Goal: Task Accomplishment & Management: Use online tool/utility

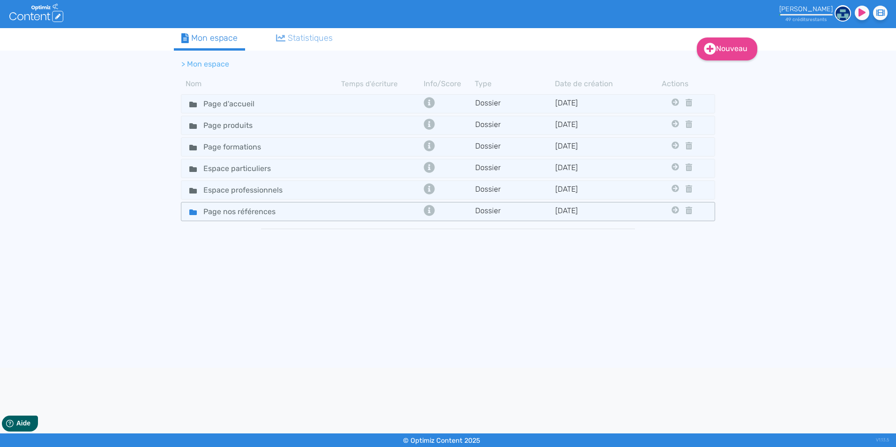
click at [312, 212] on div "Page nos références" at bounding box center [261, 212] width 158 height 14
click at [191, 213] on icon at bounding box center [193, 213] width 8 height 6
click at [207, 212] on input "Page nos références" at bounding box center [245, 212] width 98 height 14
click at [402, 210] on td at bounding box center [381, 212] width 80 height 14
click at [676, 210] on icon at bounding box center [676, 210] width 8 height 8
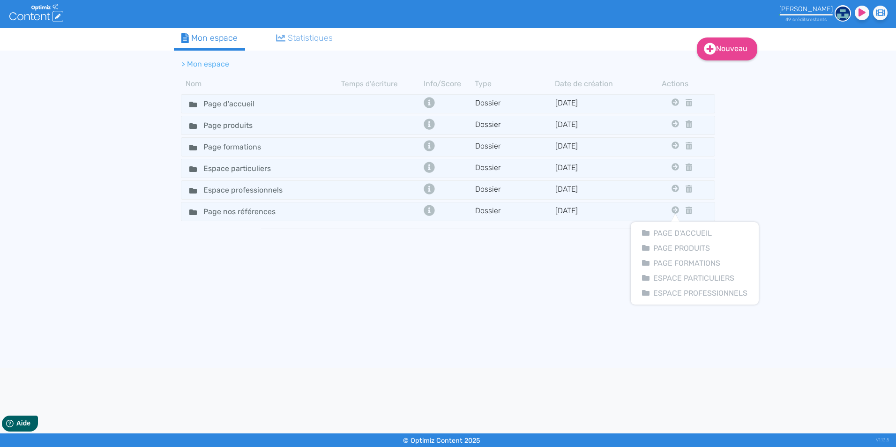
click at [484, 233] on tbody "Page d'accueil Dossier [DATE] Page Produits Page Formations Espace Particuliers…" at bounding box center [448, 226] width 548 height 268
click at [253, 211] on input "Page nos références" at bounding box center [245, 212] width 98 height 14
click at [341, 214] on td "Page nos références" at bounding box center [261, 212] width 160 height 14
click at [340, 213] on div "Page nos références" at bounding box center [261, 212] width 158 height 14
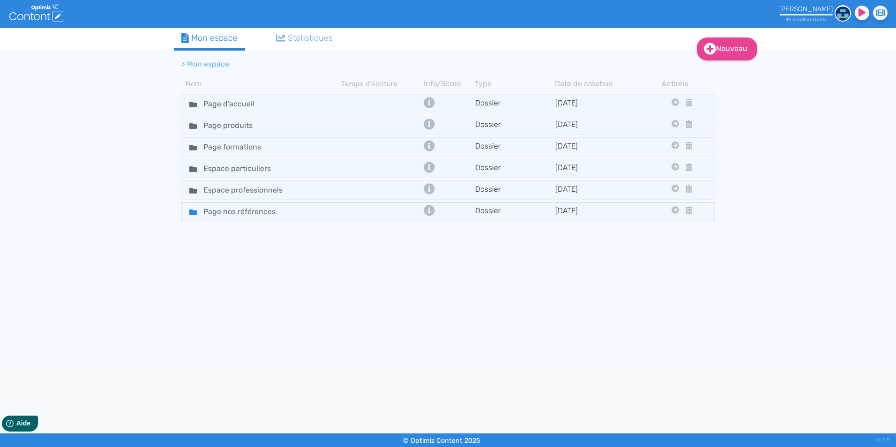
click at [340, 213] on div "Page nos références" at bounding box center [261, 212] width 158 height 14
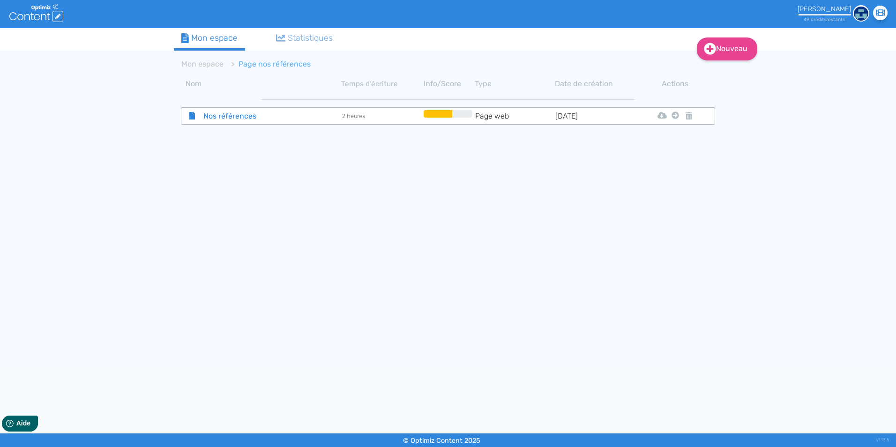
click at [255, 118] on span "Nos références" at bounding box center [248, 116] width 105 height 12
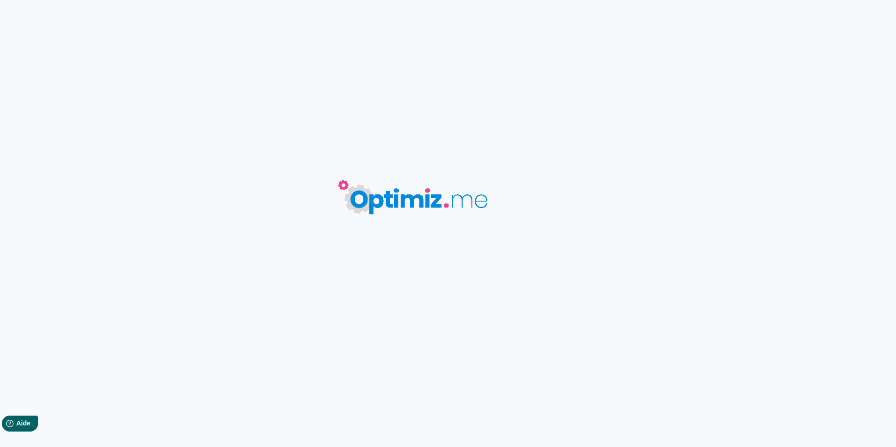
type input "Nos références"
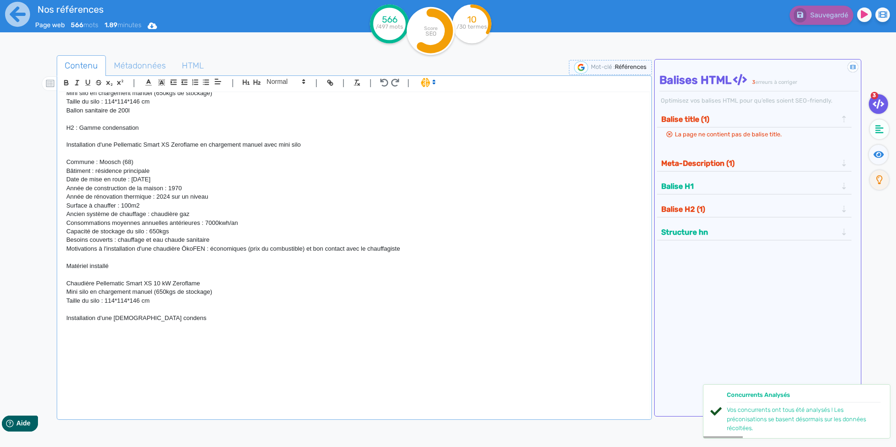
scroll to position [880, 0]
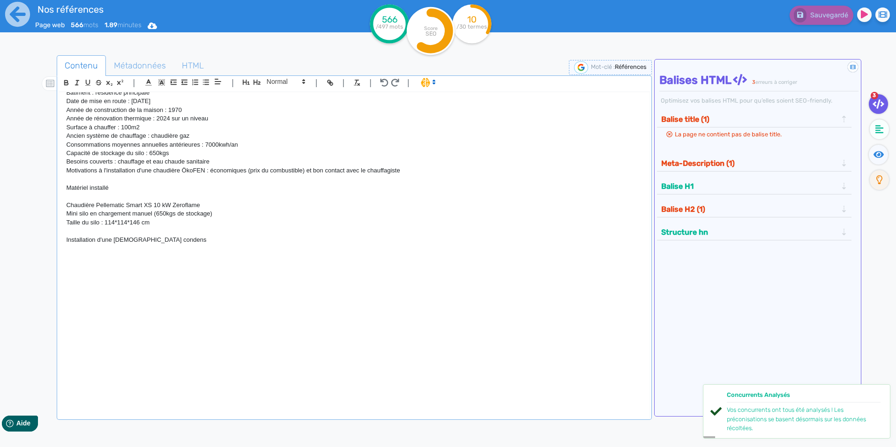
click at [99, 258] on p at bounding box center [354, 257] width 576 height 8
click at [175, 242] on p "Installation d'une [DEMOGRAPHIC_DATA] condens" at bounding box center [354, 240] width 576 height 8
click at [165, 278] on p at bounding box center [354, 274] width 576 height 8
click at [107, 256] on p at bounding box center [354, 257] width 576 height 8
click at [195, 240] on p "Installation d'une [DEMOGRAPHIC_DATA] condens 22-32" at bounding box center [354, 240] width 576 height 8
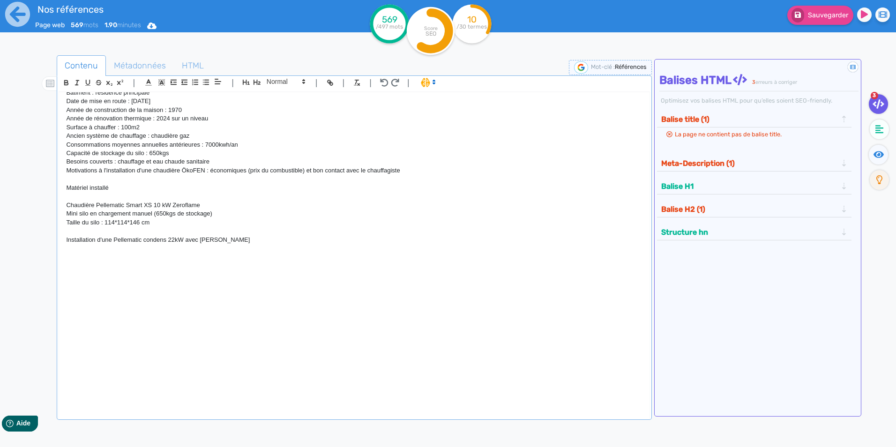
click at [211, 205] on p "Chaudière Pellematic Smart XS 10 kW Zeroflame" at bounding box center [354, 205] width 576 height 8
click at [251, 238] on p "Installation d'une Pellematic condens 22kW avec [PERSON_NAME]" at bounding box center [354, 240] width 576 height 8
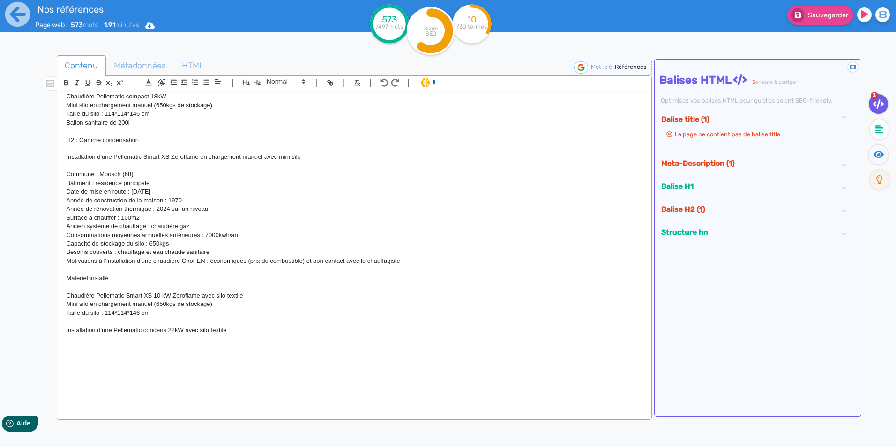
scroll to position [787, 0]
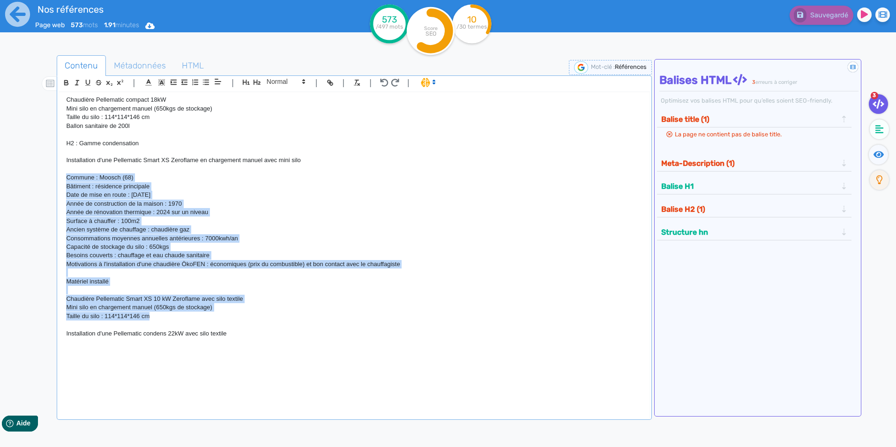
drag, startPoint x: 67, startPoint y: 179, endPoint x: 412, endPoint y: 316, distance: 371.0
click at [412, 316] on div "H1 : Nos références - un avant goût de votre future chaufferie PROJETS INDIVIDU…" at bounding box center [354, 248] width 590 height 313
copy div "Commune : Moosch (68) Bâtiment : résidence principale Date de mise en route : […"
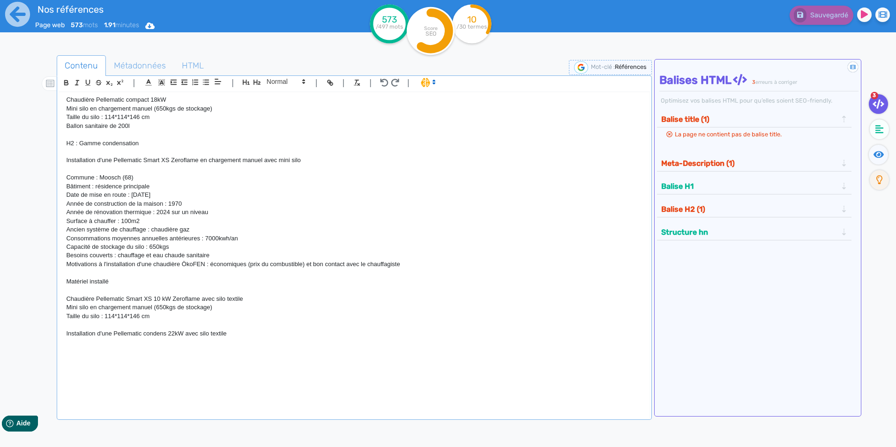
click at [175, 372] on p at bounding box center [354, 368] width 576 height 8
click at [93, 348] on p at bounding box center [354, 350] width 576 height 8
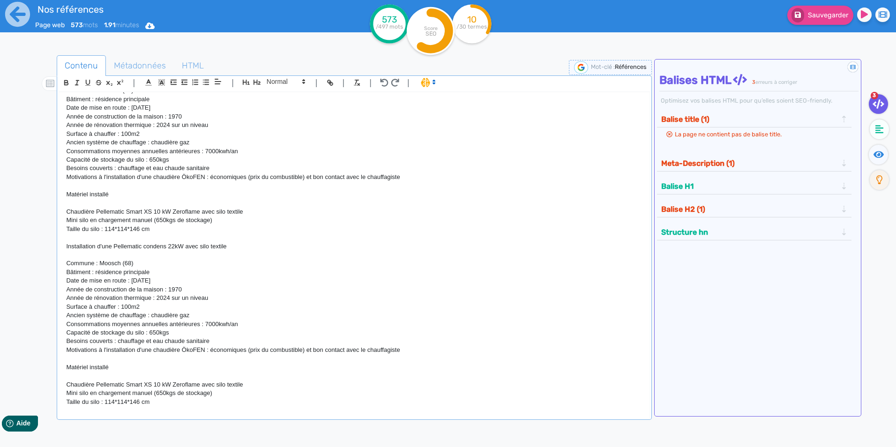
scroll to position [921, 0]
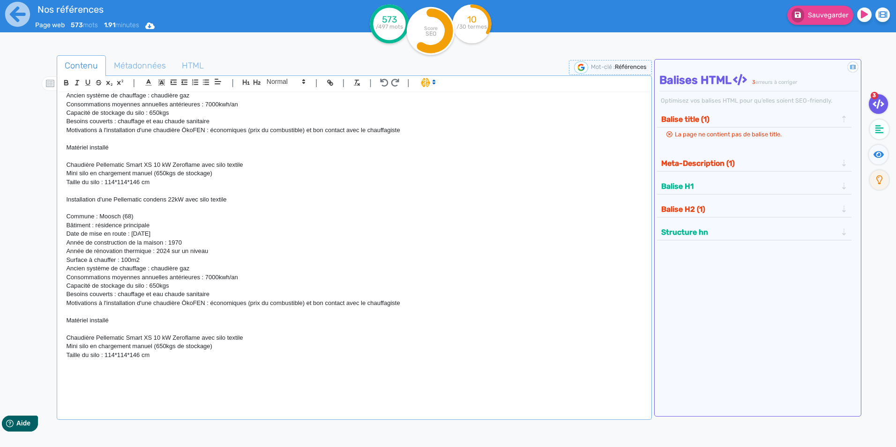
click at [229, 262] on p "Surface à chauffer : 100m2" at bounding box center [354, 260] width 576 height 8
drag, startPoint x: 150, startPoint y: 214, endPoint x: 106, endPoint y: 217, distance: 44.6
click at [106, 217] on p "Commune : Moosch (68)" at bounding box center [354, 216] width 576 height 8
click at [165, 234] on p "Date de mise en route : [DATE]" at bounding box center [354, 234] width 576 height 8
click at [190, 242] on p "Année de construction de la maison : 1970" at bounding box center [354, 243] width 576 height 8
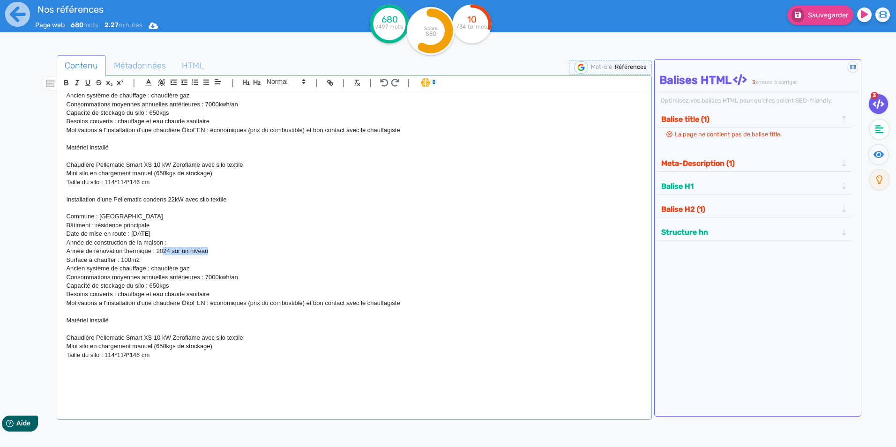
drag, startPoint x: 225, startPoint y: 254, endPoint x: 162, endPoint y: 253, distance: 62.8
click at [162, 253] on p "Année de rénovation thermique : 2024 sur un niveau" at bounding box center [354, 251] width 576 height 8
click at [129, 260] on p "Surface à chauffer : 100m2" at bounding box center [354, 260] width 576 height 8
drag, startPoint x: 198, startPoint y: 268, endPoint x: 152, endPoint y: 270, distance: 46.0
click at [152, 270] on p "Ancien système de chauffage : chaudière gaz" at bounding box center [354, 268] width 576 height 8
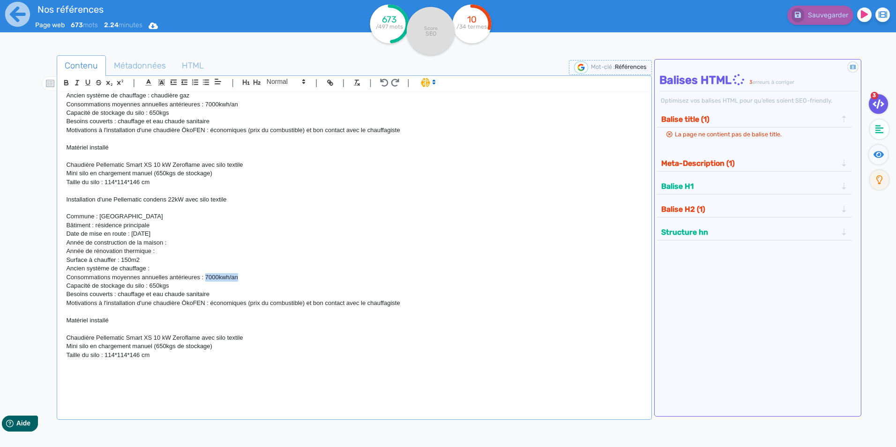
drag, startPoint x: 267, startPoint y: 276, endPoint x: 206, endPoint y: 275, distance: 60.5
click at [206, 275] on p "Consommations moyennes annuelles antérieures : 7000kwh/an" at bounding box center [354, 277] width 576 height 8
drag, startPoint x: 174, startPoint y: 288, endPoint x: 152, endPoint y: 286, distance: 22.6
click at [152, 286] on p "Capacité de stockage du silo : 650kgs" at bounding box center [354, 286] width 576 height 8
drag, startPoint x: 229, startPoint y: 348, endPoint x: 66, endPoint y: 344, distance: 162.7
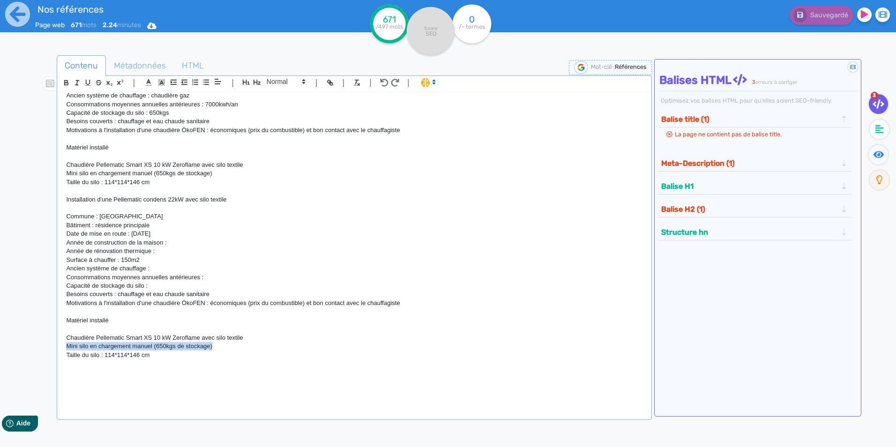
click at [66, 344] on p "Mini silo en chargement manuel (650kgs de stockage)" at bounding box center [354, 346] width 576 height 8
drag, startPoint x: 152, startPoint y: 356, endPoint x: 66, endPoint y: 356, distance: 86.3
click at [66, 356] on p "Taille du silo : 114*114*146 cm" at bounding box center [354, 355] width 576 height 8
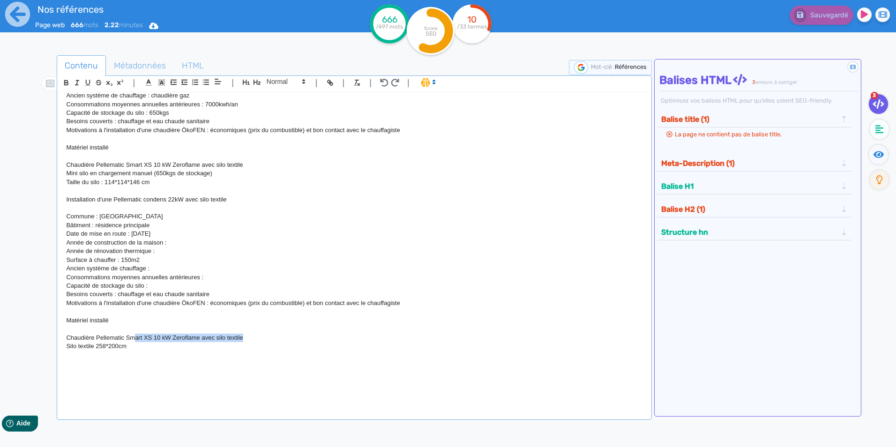
drag, startPoint x: 252, startPoint y: 337, endPoint x: 135, endPoint y: 336, distance: 116.3
click at [135, 336] on p "Chaudière Pellematic Smart XS 10 kW Zeroflame avec silo textile" at bounding box center [354, 338] width 576 height 8
click at [206, 369] on p at bounding box center [354, 372] width 576 height 8
click at [118, 354] on p "Silo textile 258*200cm" at bounding box center [354, 355] width 576 height 8
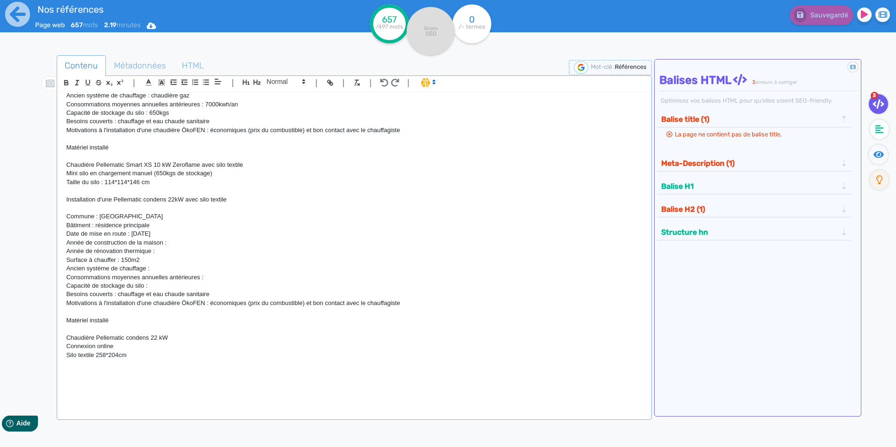
click at [160, 285] on p "Capacité de stockage du silo :" at bounding box center [354, 286] width 576 height 8
click at [257, 286] on p "Capacité de stockage du silo : 5.5 à 7t (bouche remplissage adaptable)" at bounding box center [354, 286] width 576 height 8
drag, startPoint x: 222, startPoint y: 296, endPoint x: 148, endPoint y: 295, distance: 73.6
click at [148, 295] on p "Besoins couverts : chauffage et eau chaude sanitaire" at bounding box center [354, 294] width 576 height 8
click at [204, 242] on p "Année de construction de la maison :" at bounding box center [354, 243] width 576 height 8
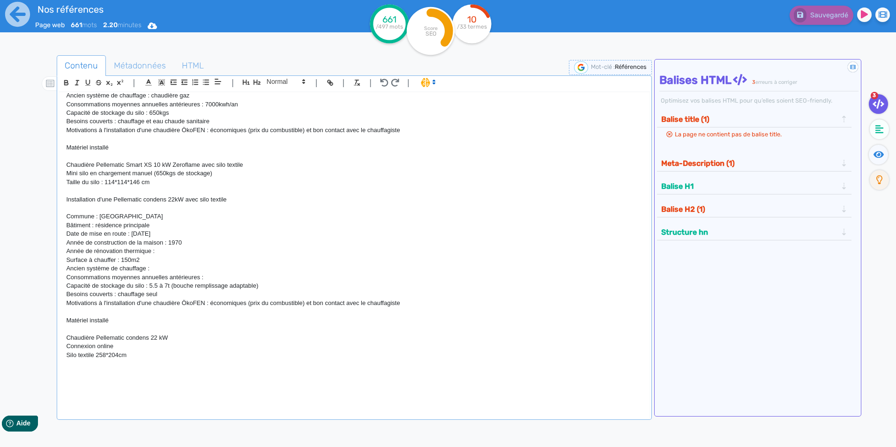
click at [173, 254] on p "Année de rénovation thermique :" at bounding box center [354, 251] width 576 height 8
click at [180, 271] on p "Ancien système de chauffage :" at bounding box center [354, 268] width 576 height 8
click at [219, 274] on p "Consommations moyennes annuelles antérieures :" at bounding box center [354, 277] width 576 height 8
drag, startPoint x: 219, startPoint y: 274, endPoint x: 60, endPoint y: 278, distance: 159.9
click at [60, 278] on div "H1 : Nos références - un avant goût de votre future chaufferie PROJETS INDIVIDU…" at bounding box center [354, 248] width 590 height 313
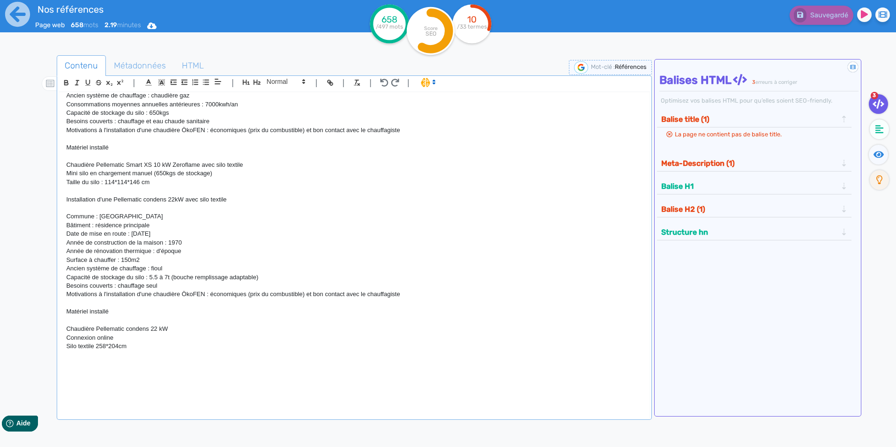
click at [178, 282] on p "Capacité de stockage du silo : 5.5 à 7t (bouche remplissage adaptable)" at bounding box center [354, 277] width 576 height 8
click at [163, 288] on p "Besoins couverts : chauffage seul" at bounding box center [354, 286] width 576 height 8
drag, startPoint x: 158, startPoint y: 226, endPoint x: 100, endPoint y: 224, distance: 57.7
click at [100, 224] on p "Bâtiment : résidence principale" at bounding box center [354, 225] width 576 height 8
